Goal: Task Accomplishment & Management: Use online tool/utility

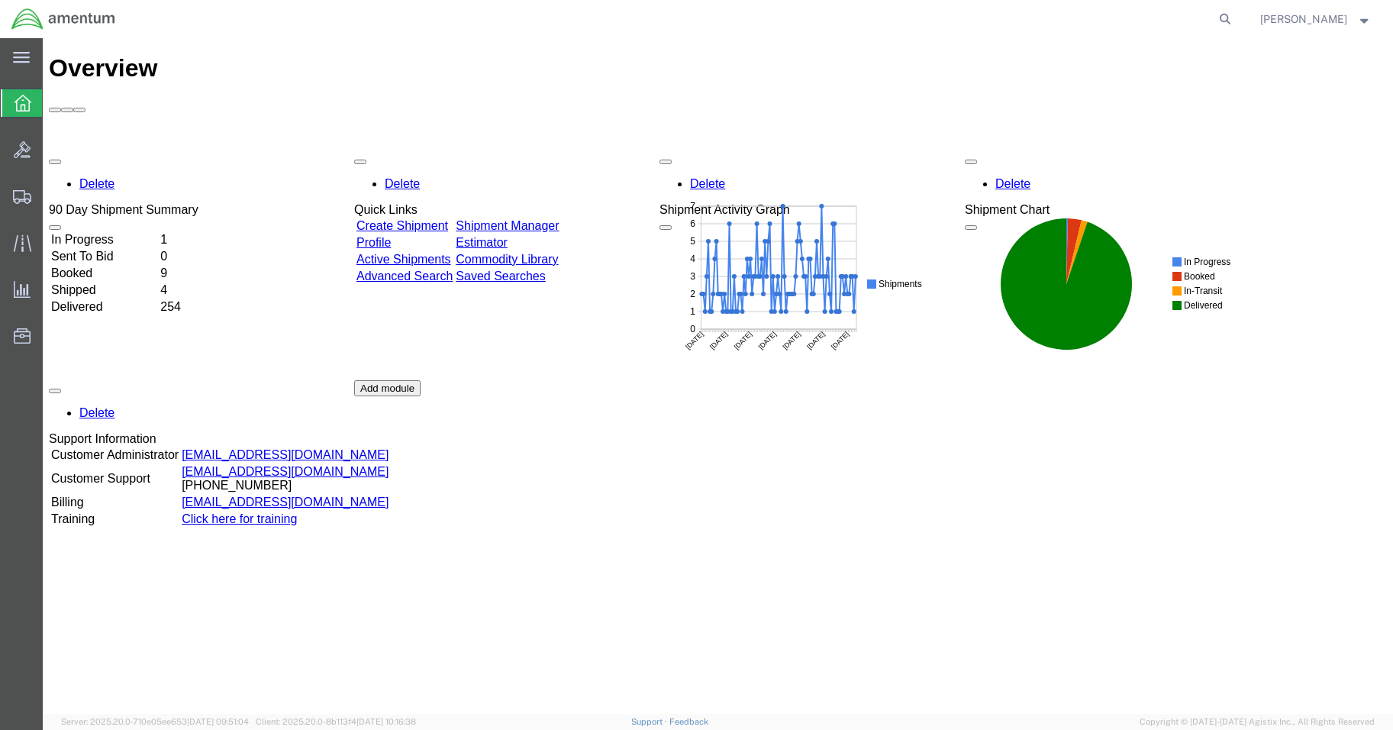
click at [113, 232] on td "In Progress" at bounding box center [104, 239] width 108 height 15
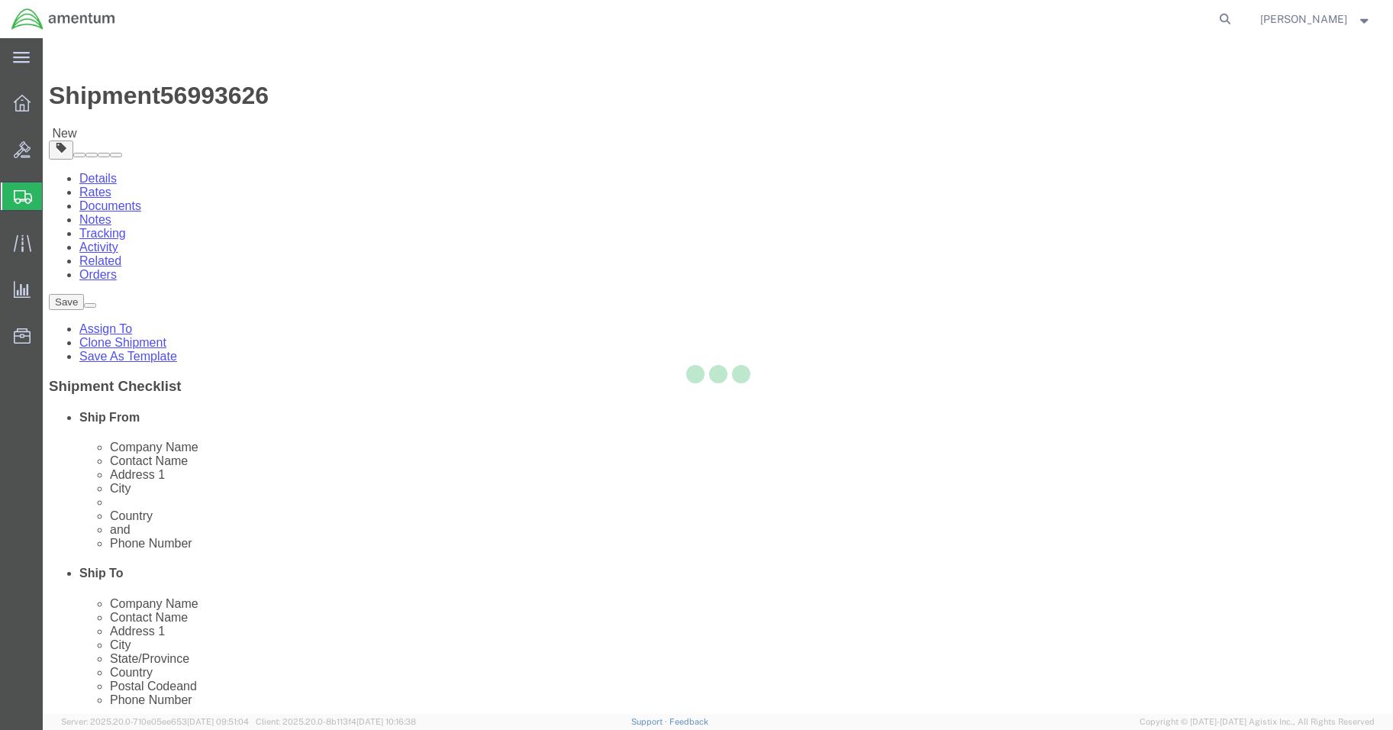
select select "42677"
select select
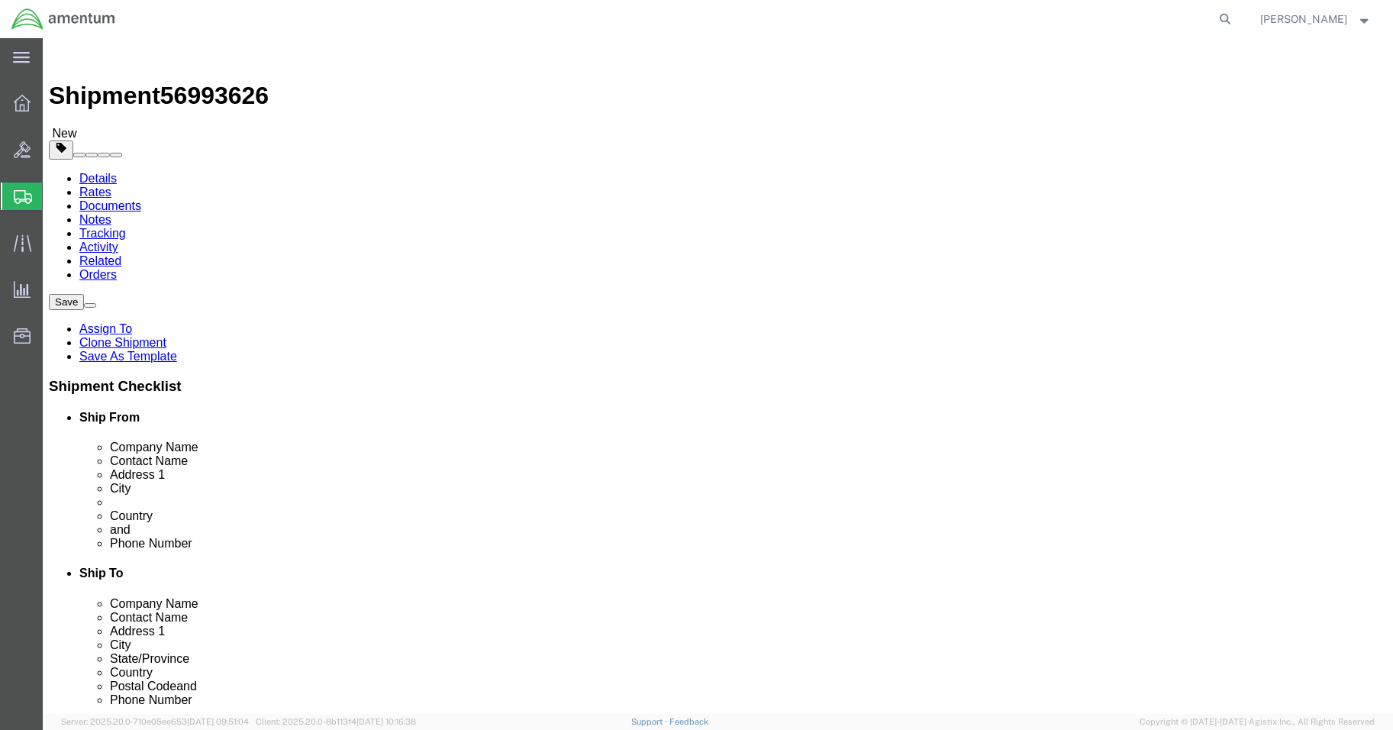
click input "BLDG 800 ,"
type input "BLDG 800"
click input "404.767.5800"
click input "404.767-5800"
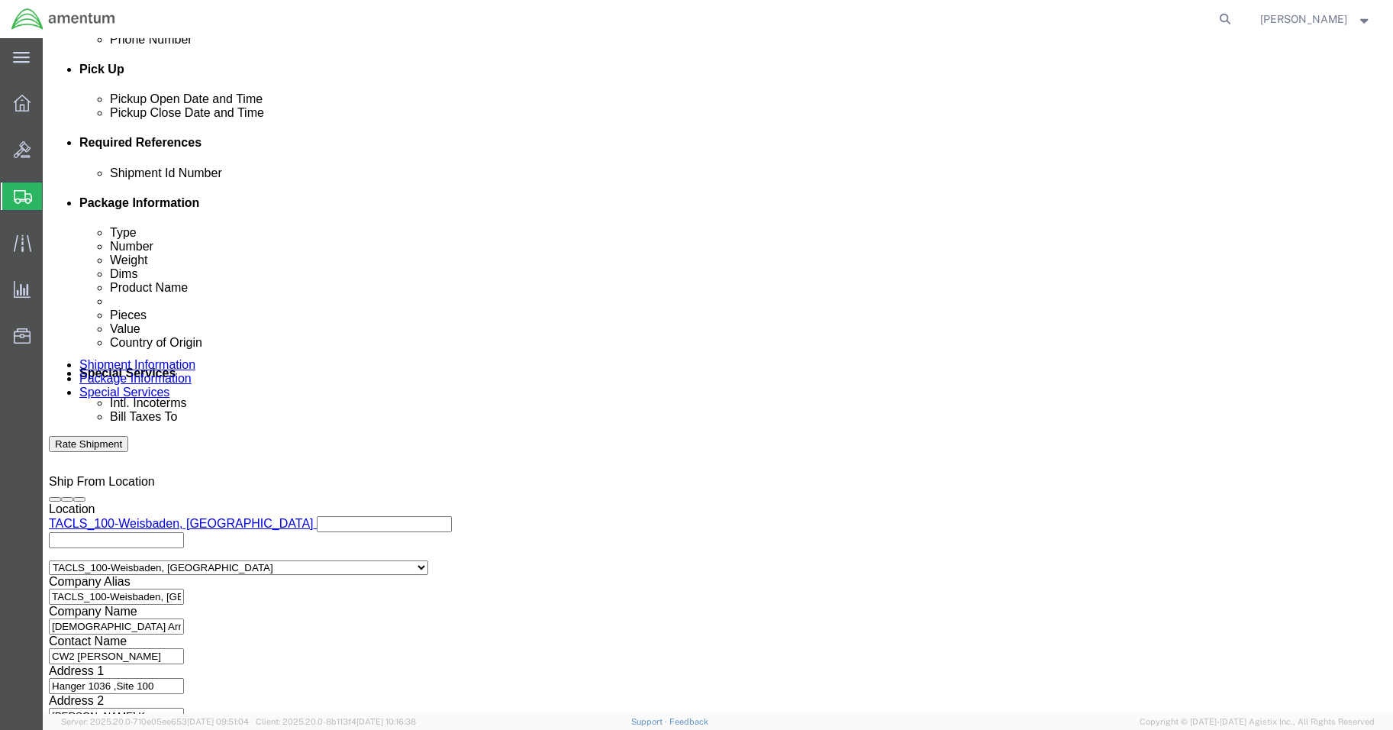
scroll to position [693, 0]
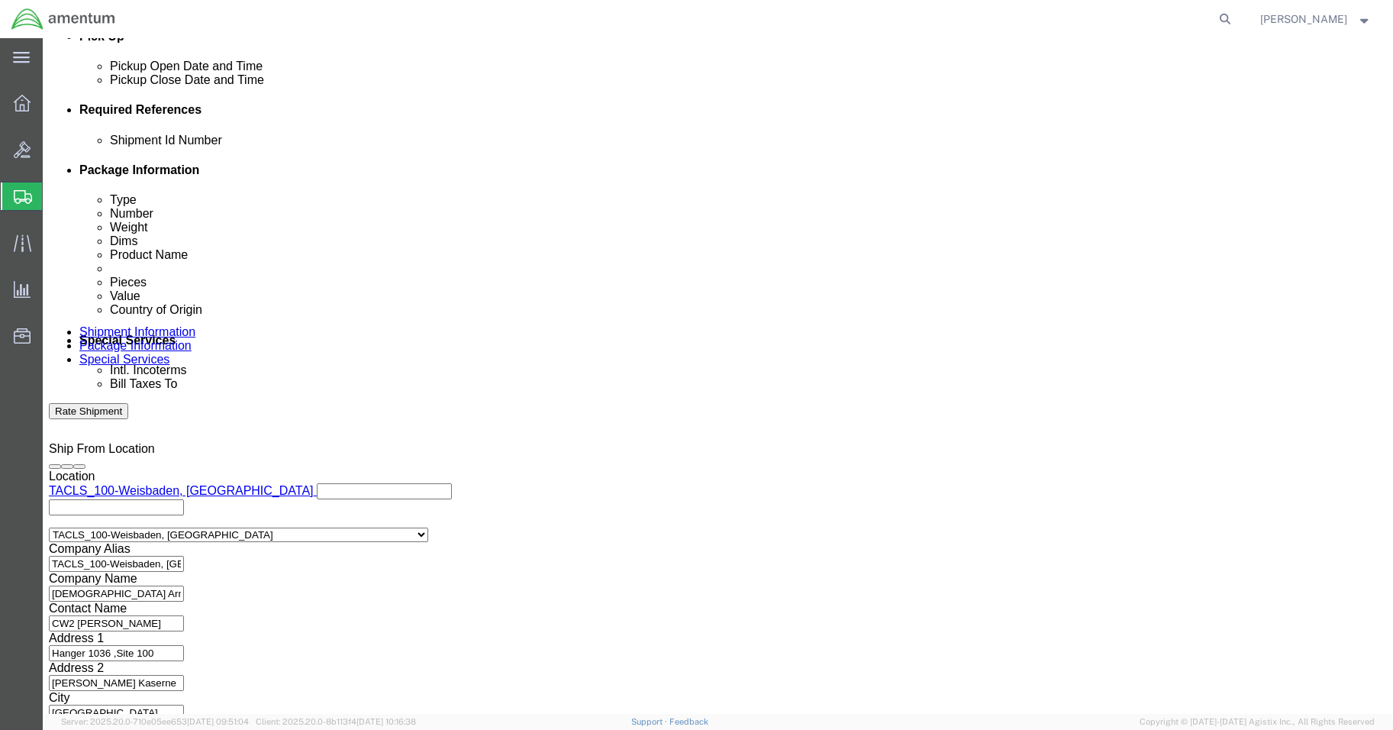
type input "[PHONE_NUMBER]"
click button "Continue"
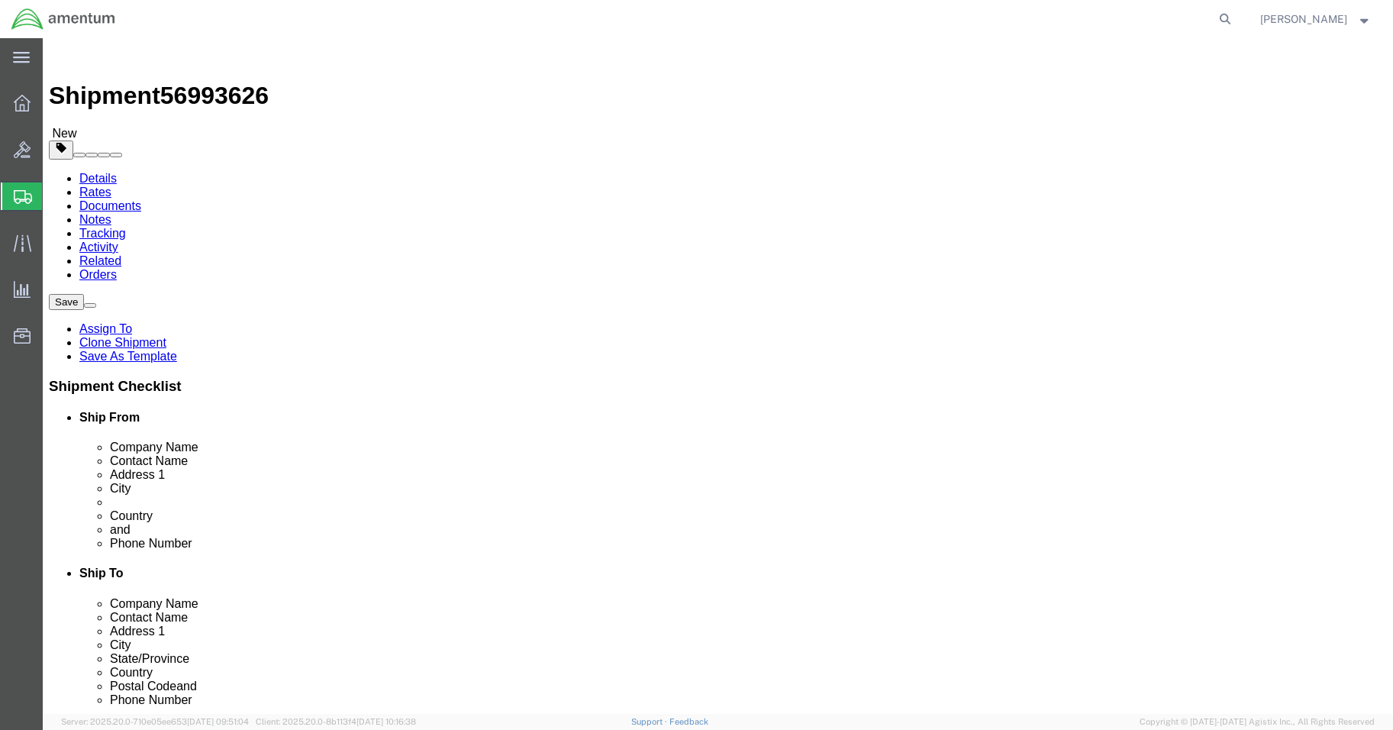
click button "Continue"
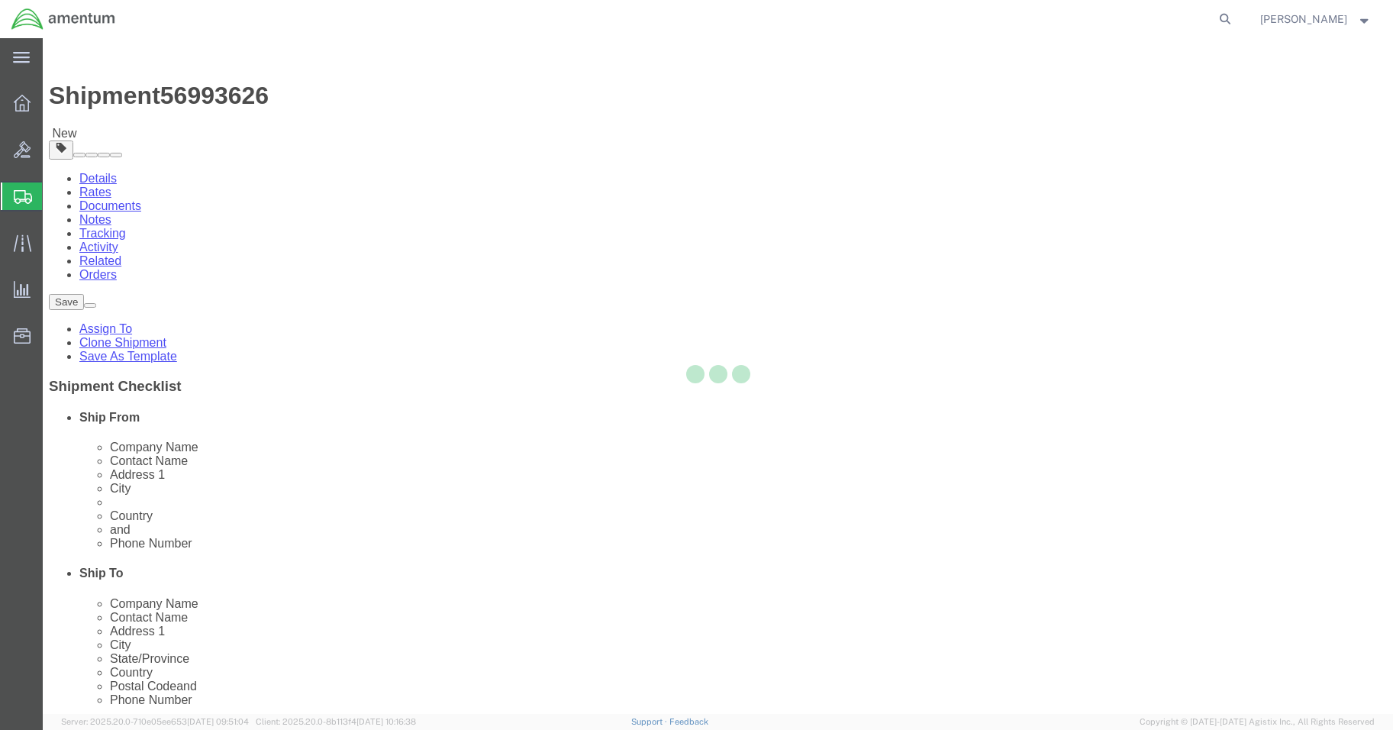
select select
select select "DEPARTMENT"
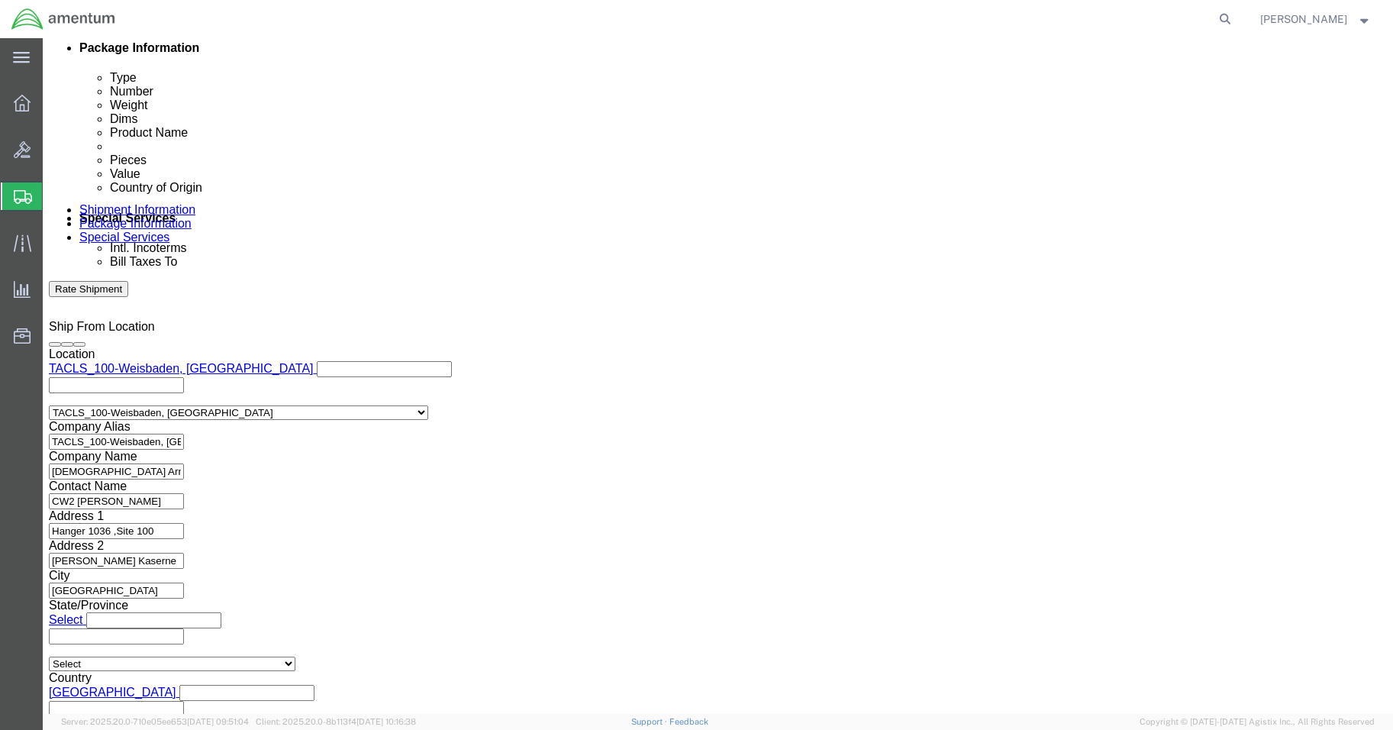
scroll to position [1145, 0]
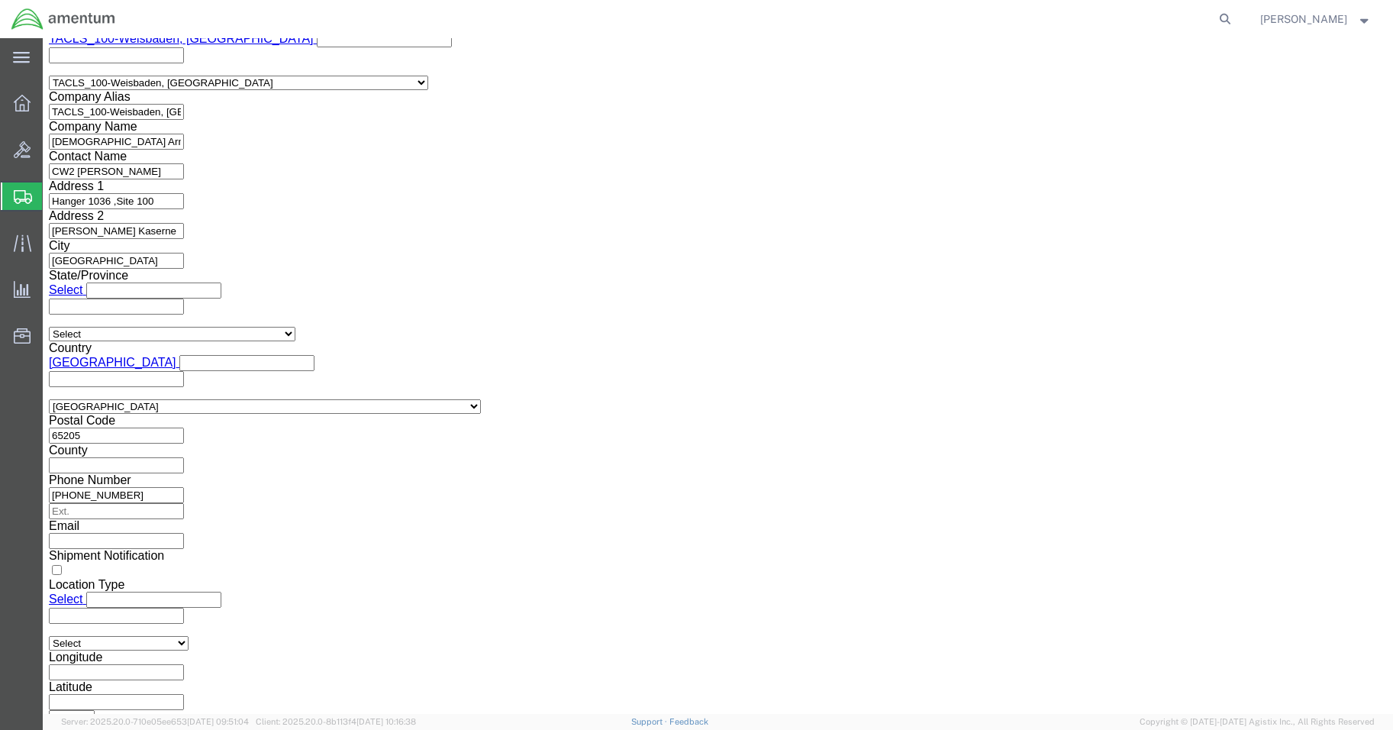
click button "Rate Shipment"
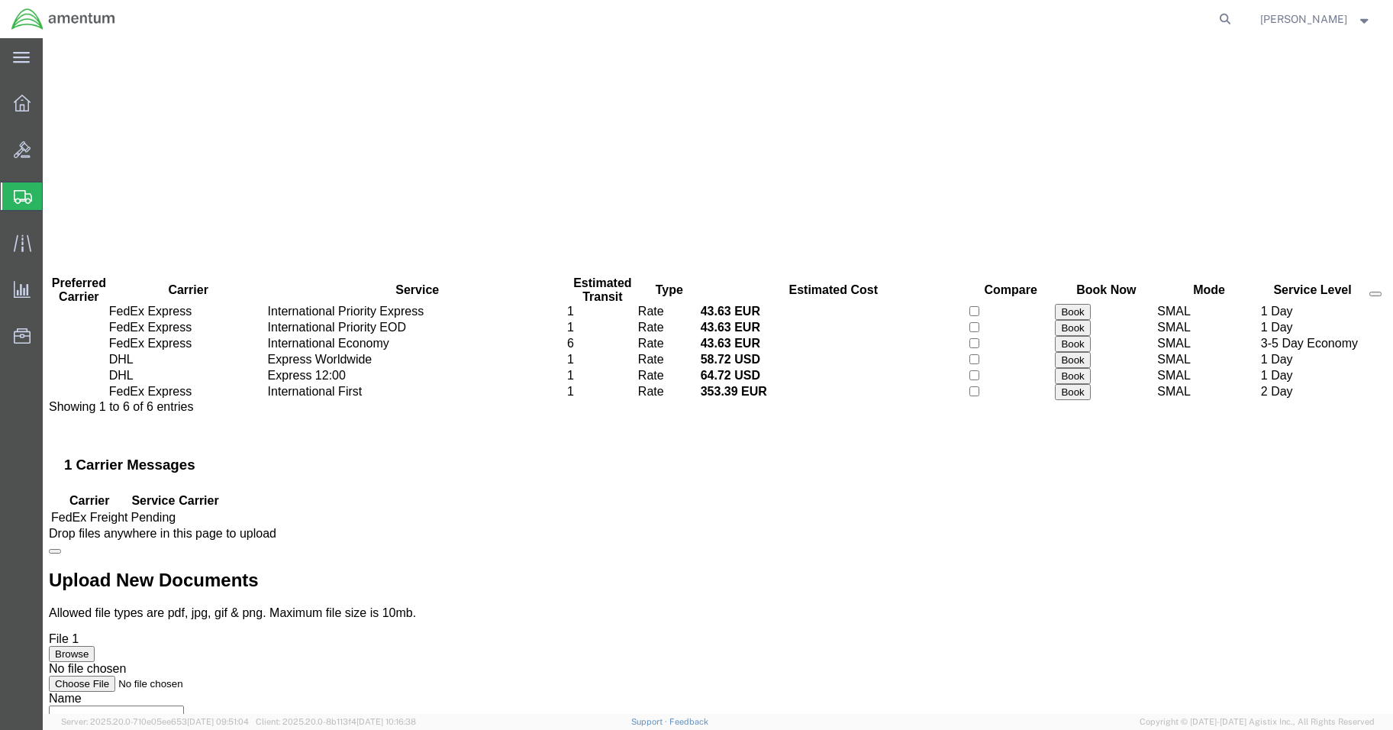
scroll to position [0, 0]
